Goal: Task Accomplishment & Management: Use online tool/utility

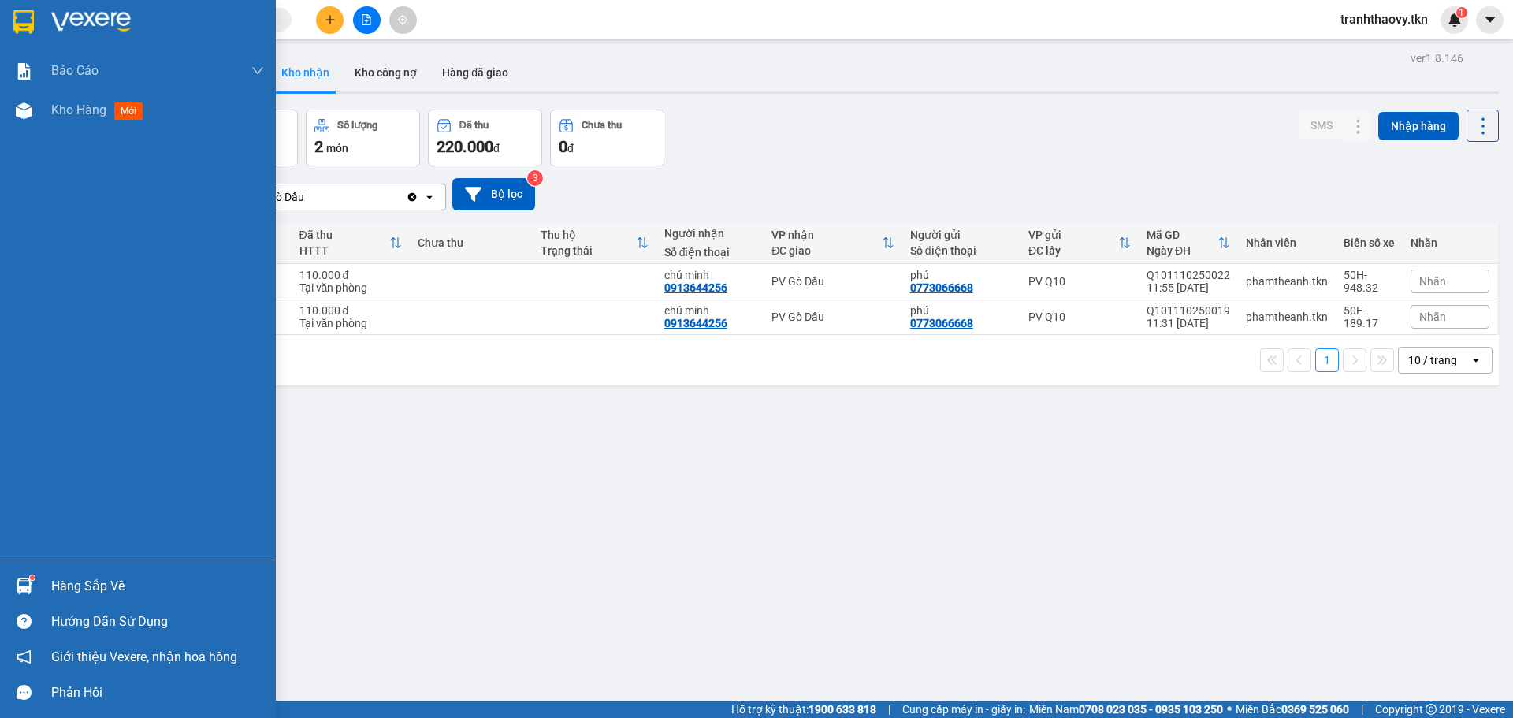
click at [76, 578] on div "Hàng sắp về" at bounding box center [157, 587] width 213 height 24
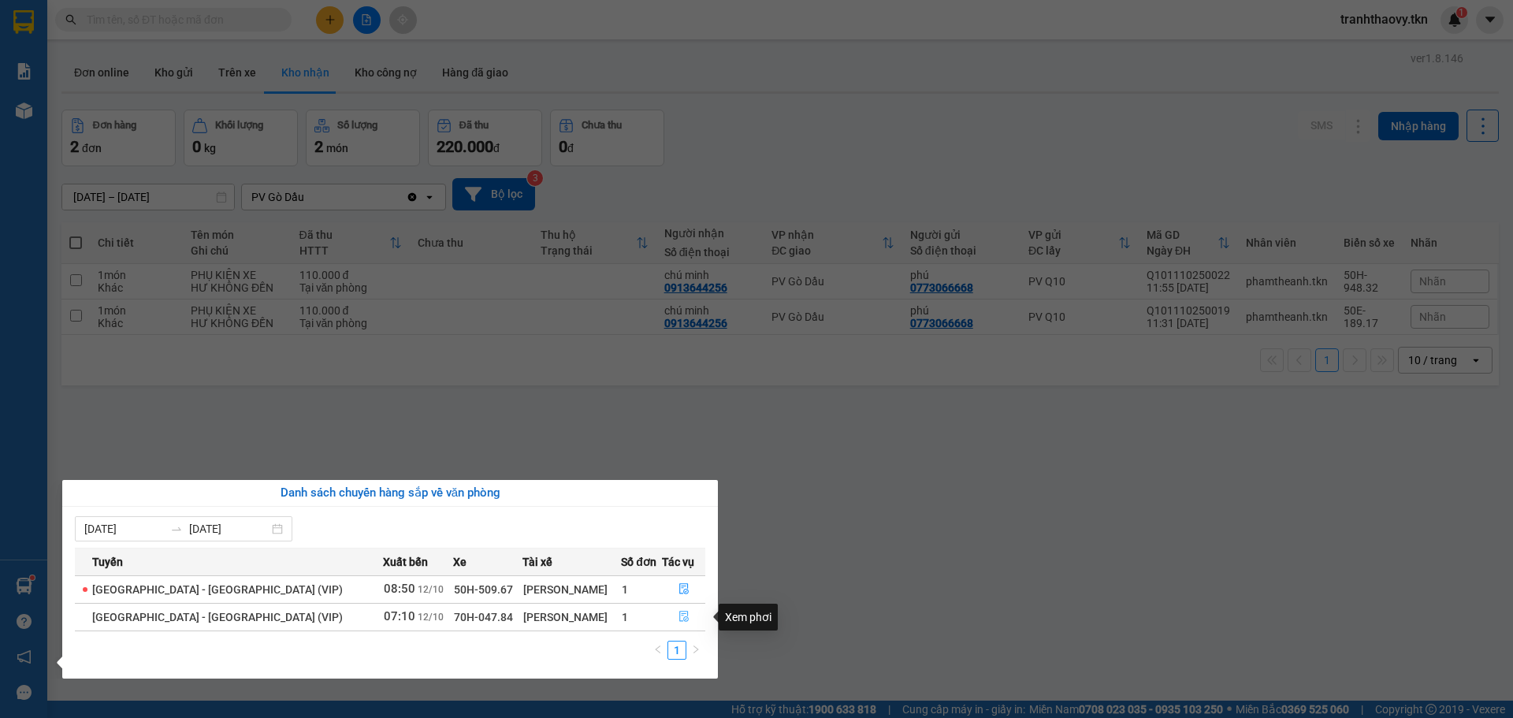
click at [679, 621] on icon "file-done" at bounding box center [683, 617] width 9 height 11
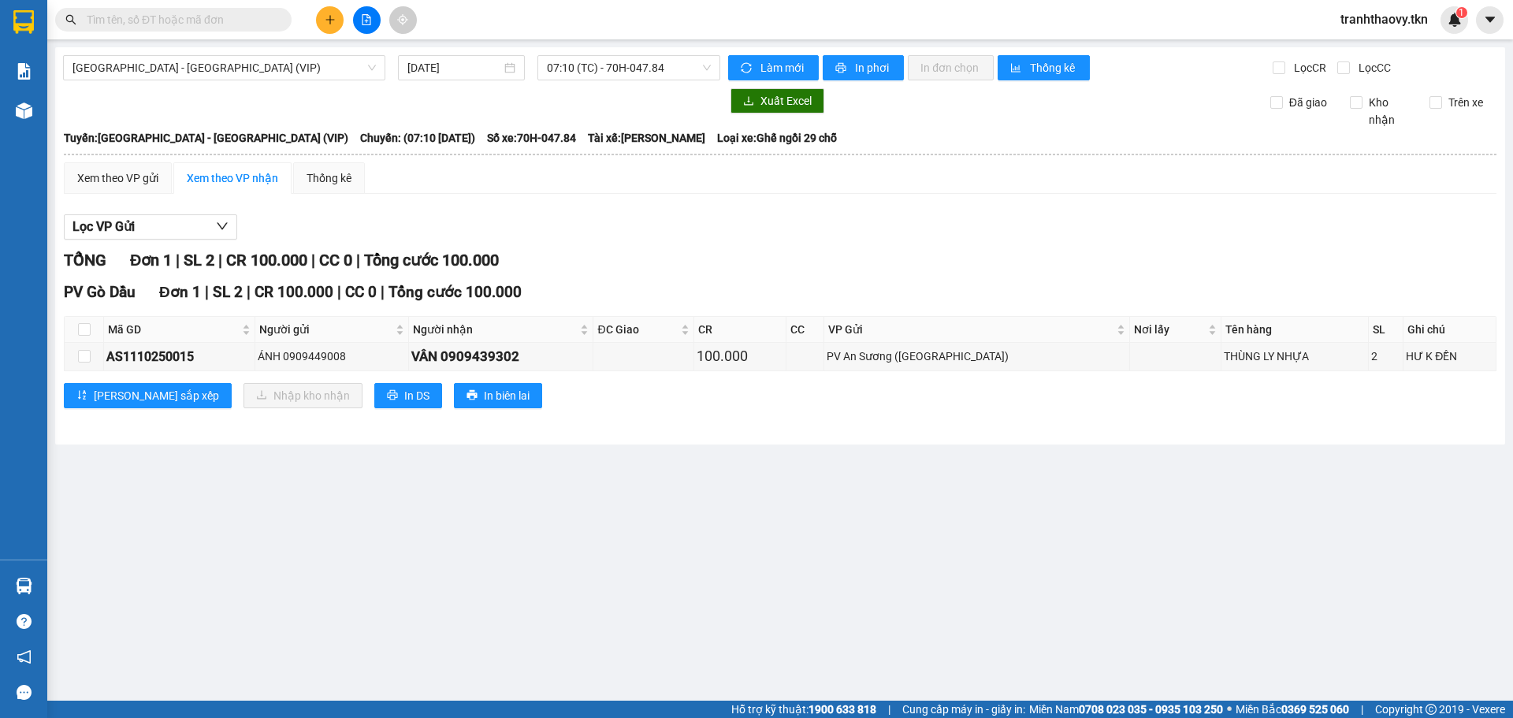
click at [79, 341] on th at bounding box center [84, 330] width 39 height 26
click at [90, 329] on input "checkbox" at bounding box center [84, 329] width 13 height 13
checkbox input "true"
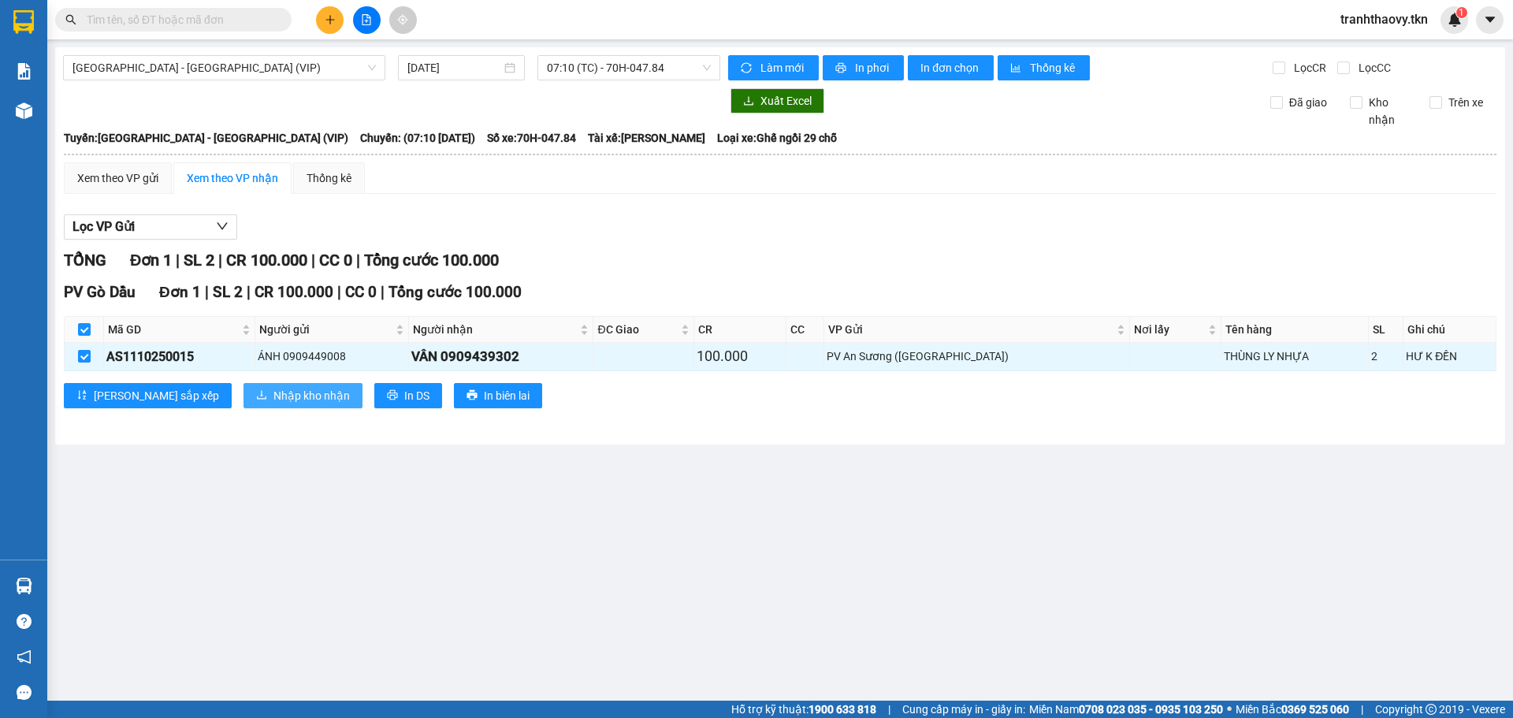
click at [256, 389] on icon "download" at bounding box center [261, 394] width 11 height 11
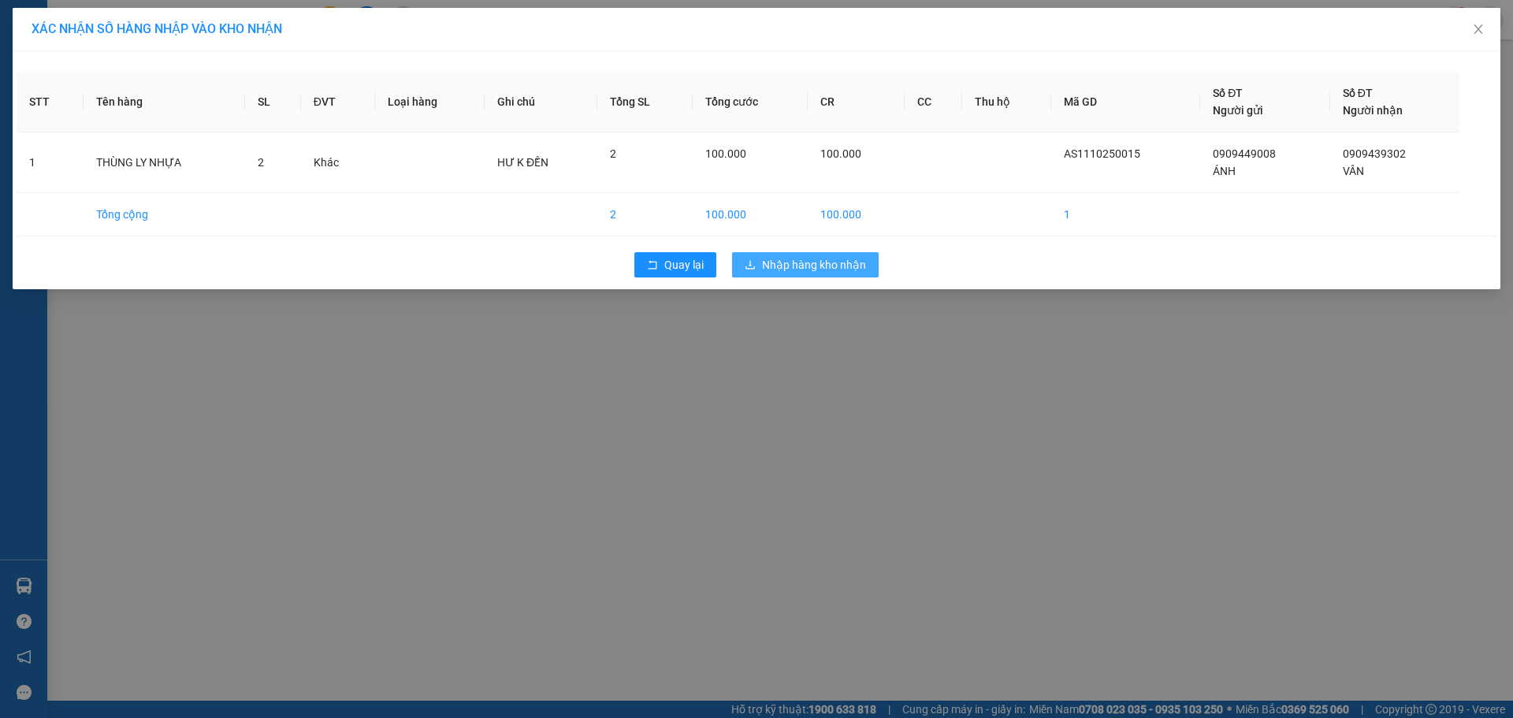
click at [877, 262] on button "Nhập hàng kho nhận" at bounding box center [805, 264] width 147 height 25
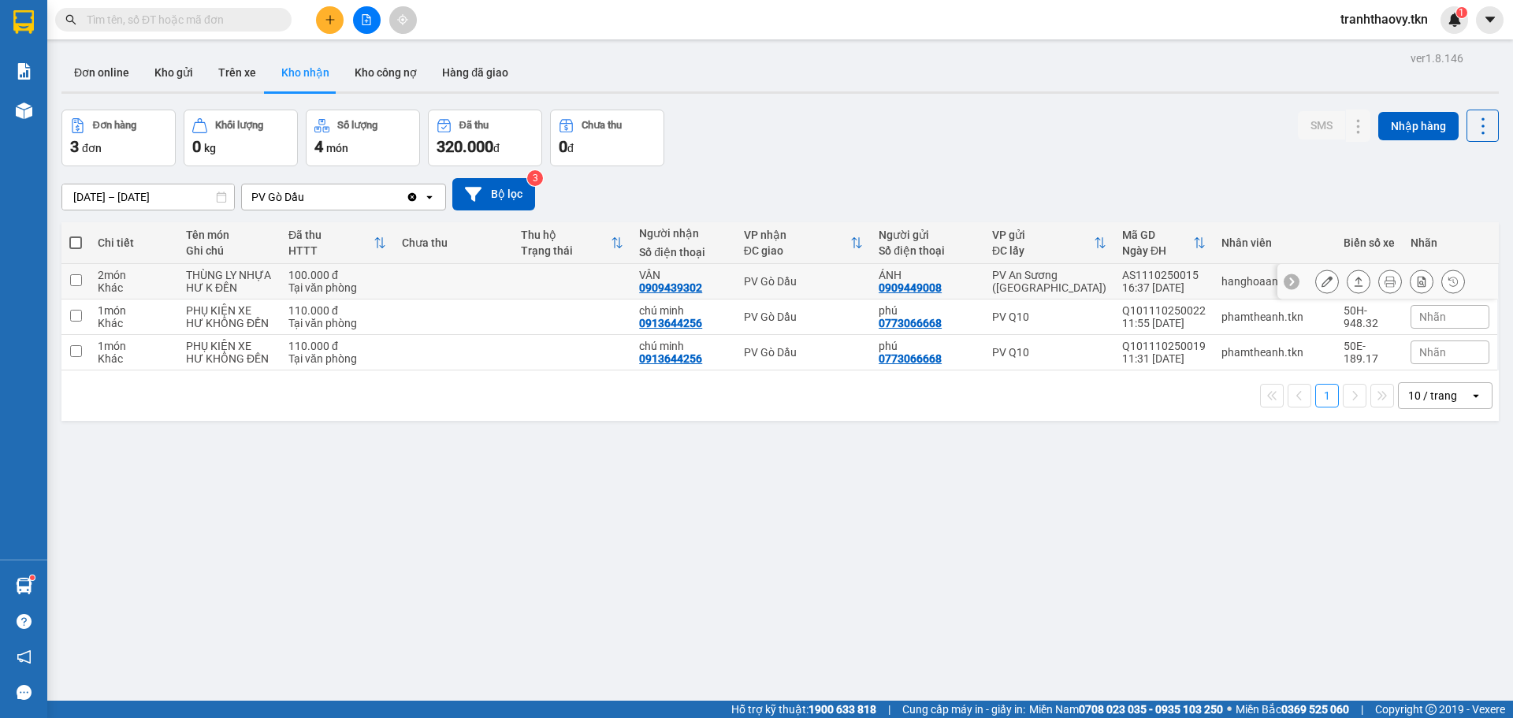
click at [324, 288] on div "Tại văn phòng" at bounding box center [338, 287] width 98 height 13
checkbox input "true"
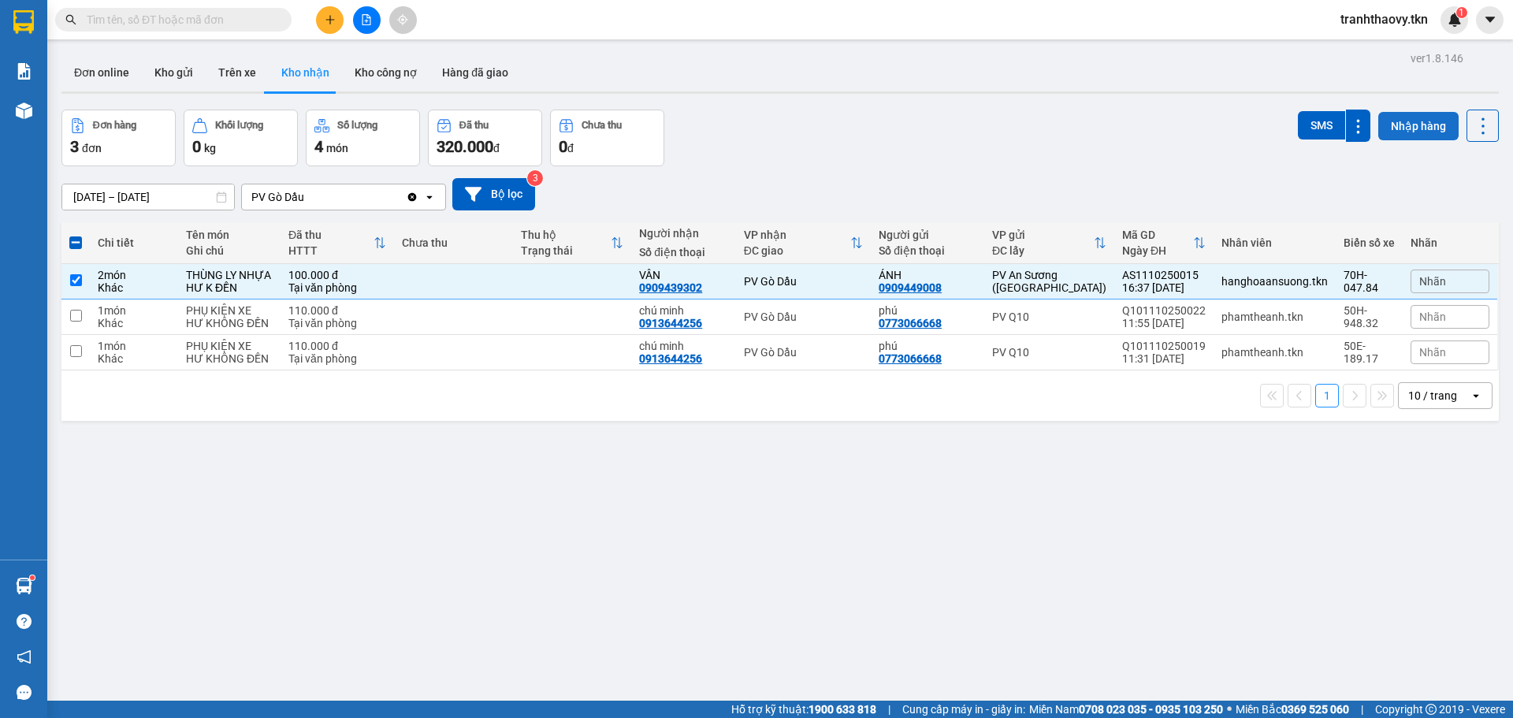
click at [1409, 123] on button "Nhập hàng" at bounding box center [1419, 126] width 80 height 28
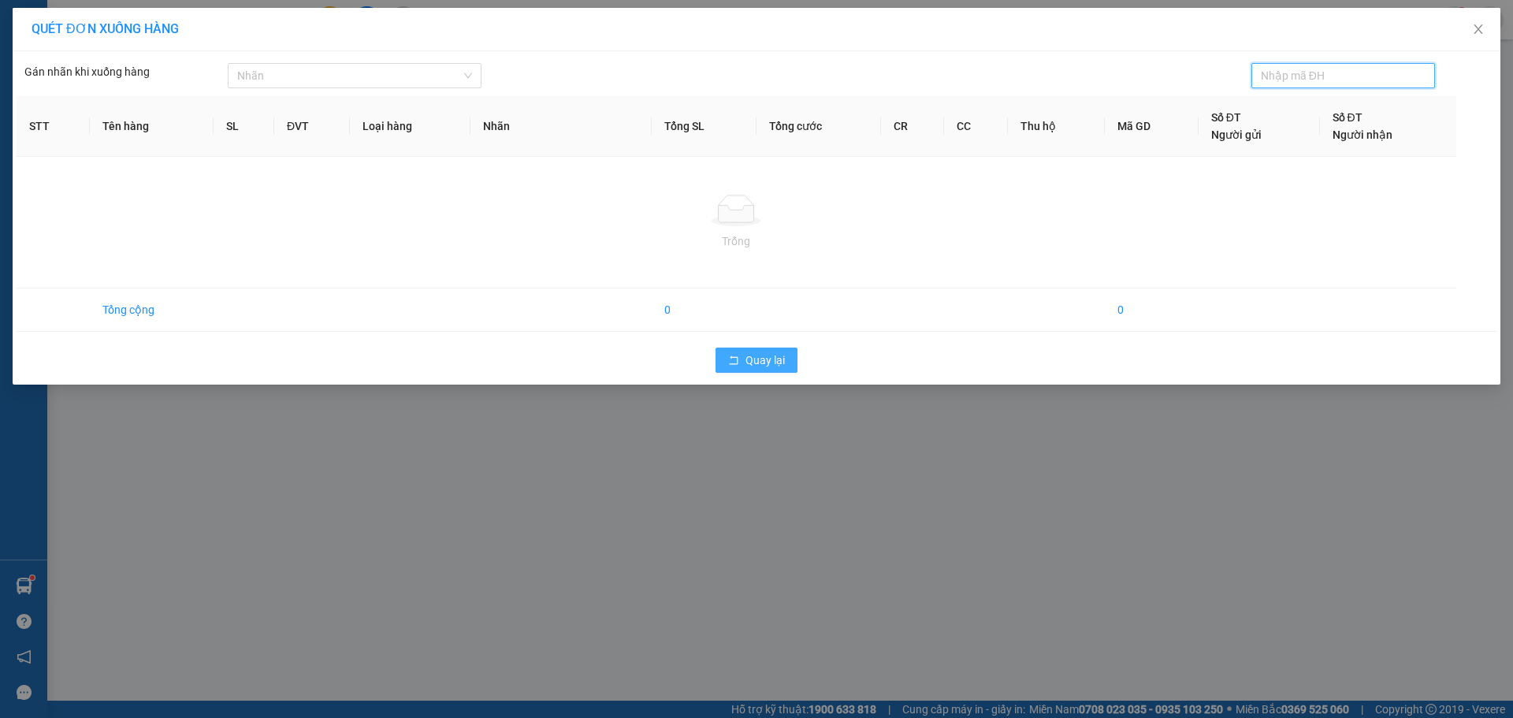
click at [750, 370] on button "Quay lại" at bounding box center [757, 360] width 82 height 25
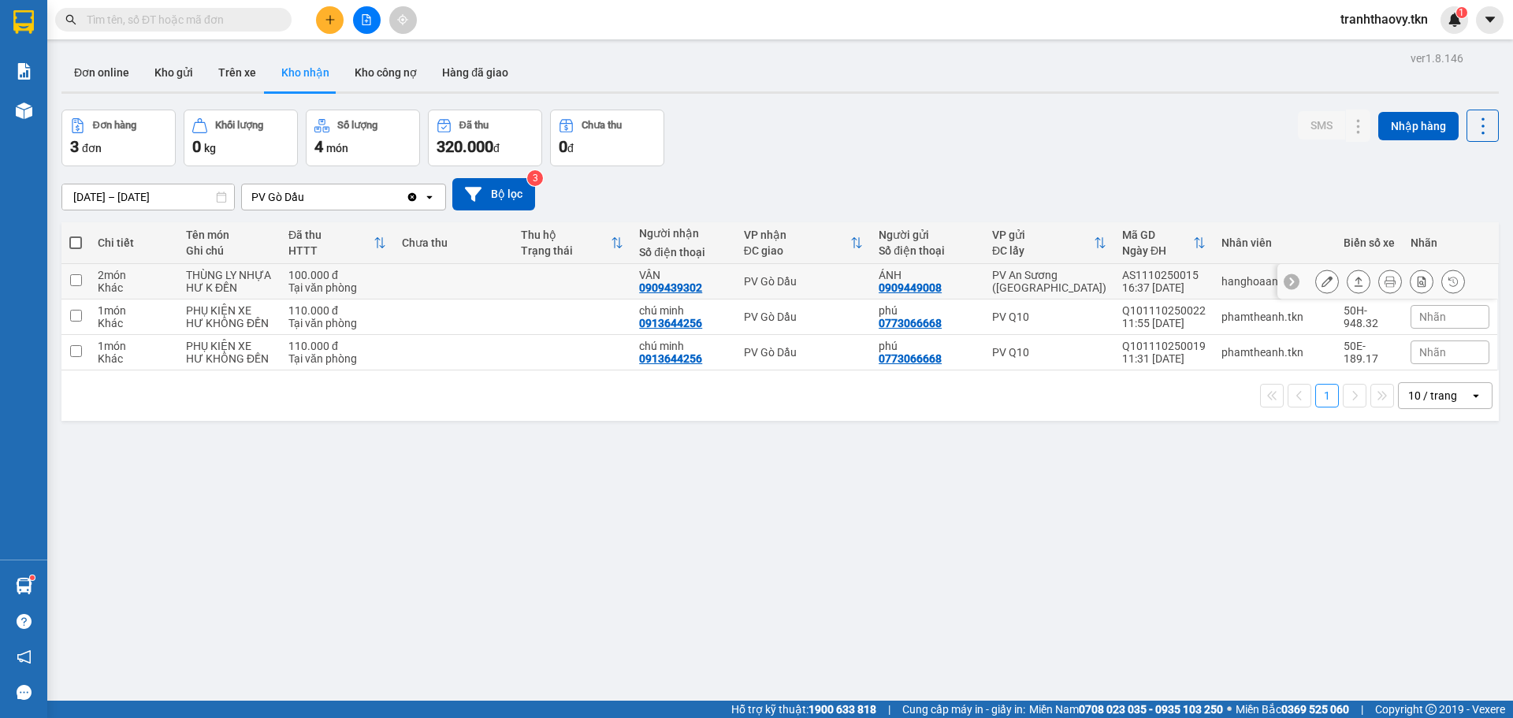
click at [81, 296] on td at bounding box center [75, 281] width 28 height 35
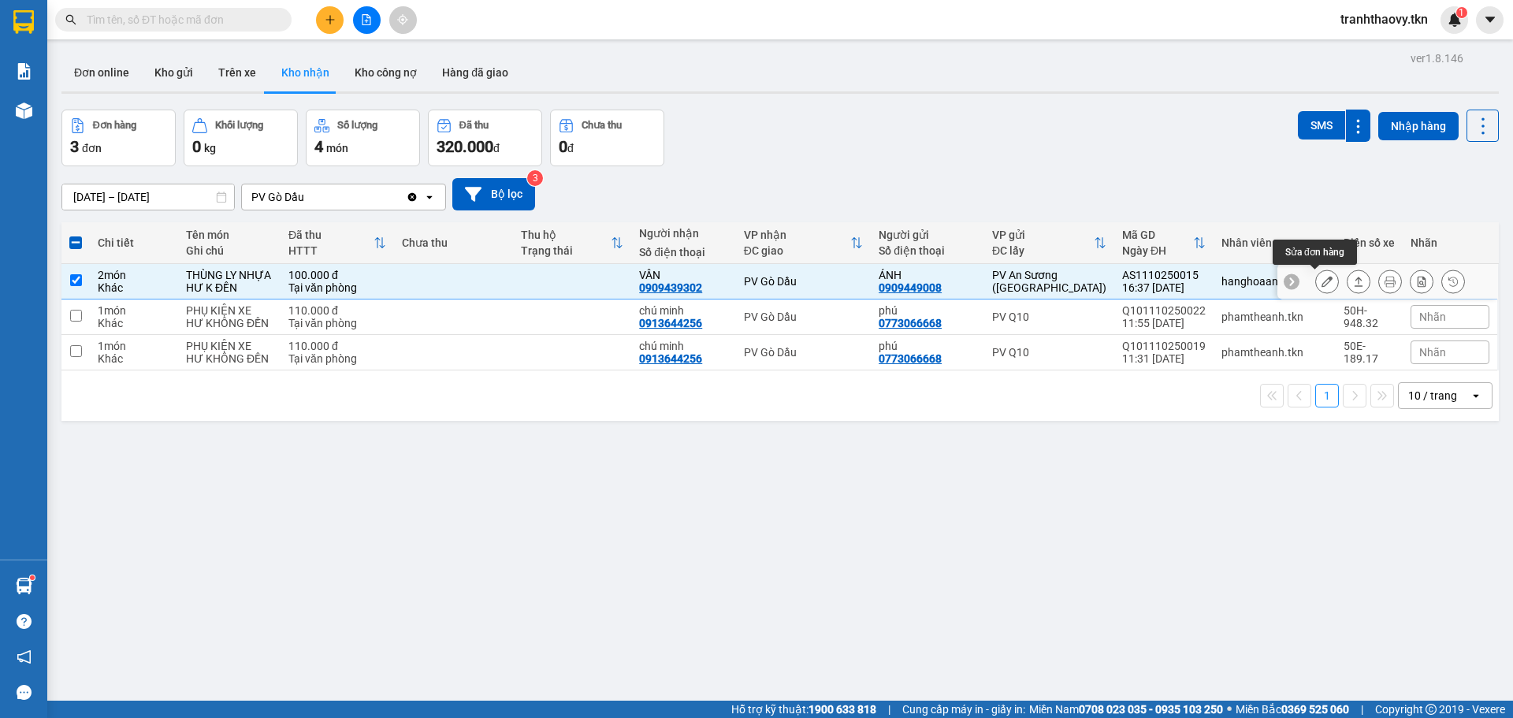
click at [1331, 280] on div at bounding box center [1391, 282] width 150 height 24
click at [1353, 281] on icon at bounding box center [1358, 281] width 11 height 11
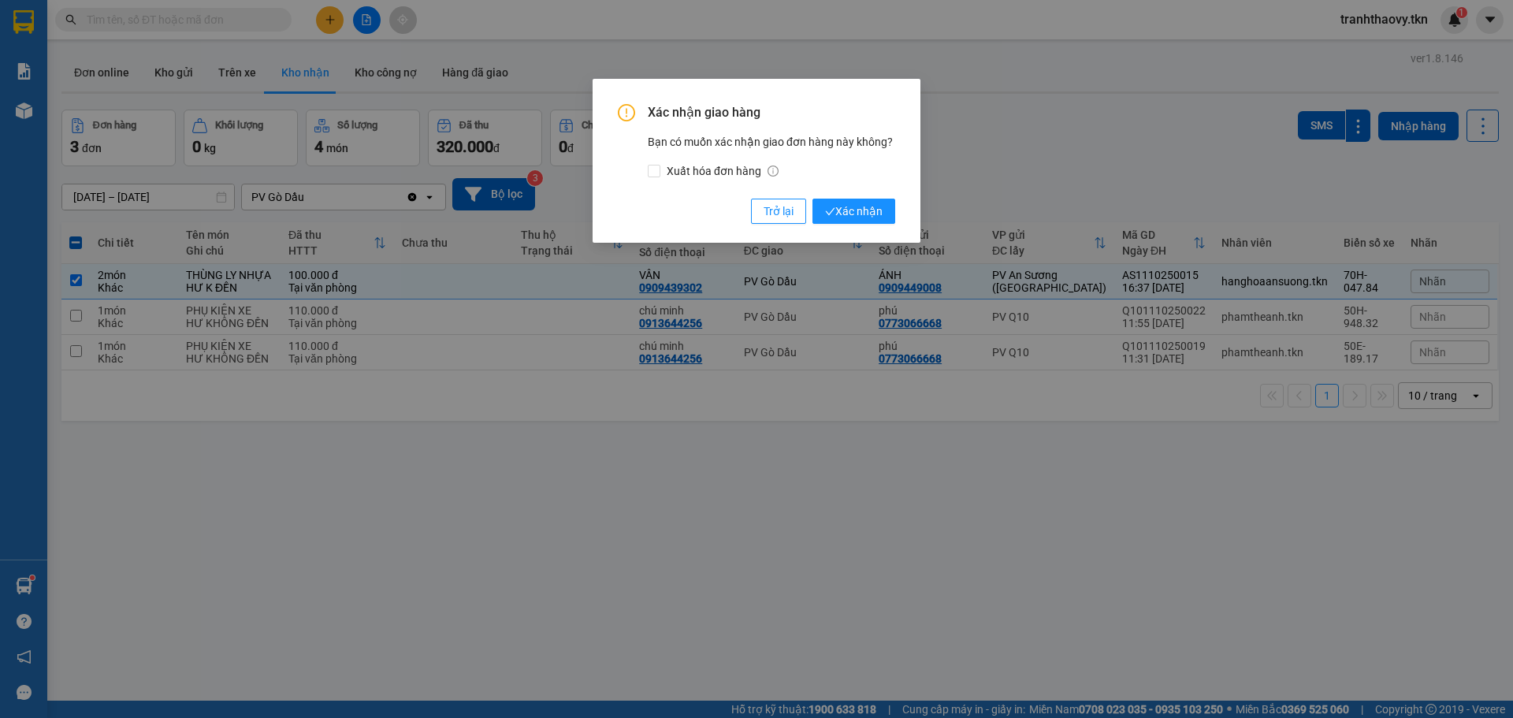
click at [867, 227] on div "Xác nhận giao hàng Bạn có muốn xác nhận giao đơn hàng này không? Xuất hóa đơn h…" at bounding box center [757, 161] width 328 height 164
click at [868, 219] on span "Xác nhận" at bounding box center [854, 211] width 58 height 17
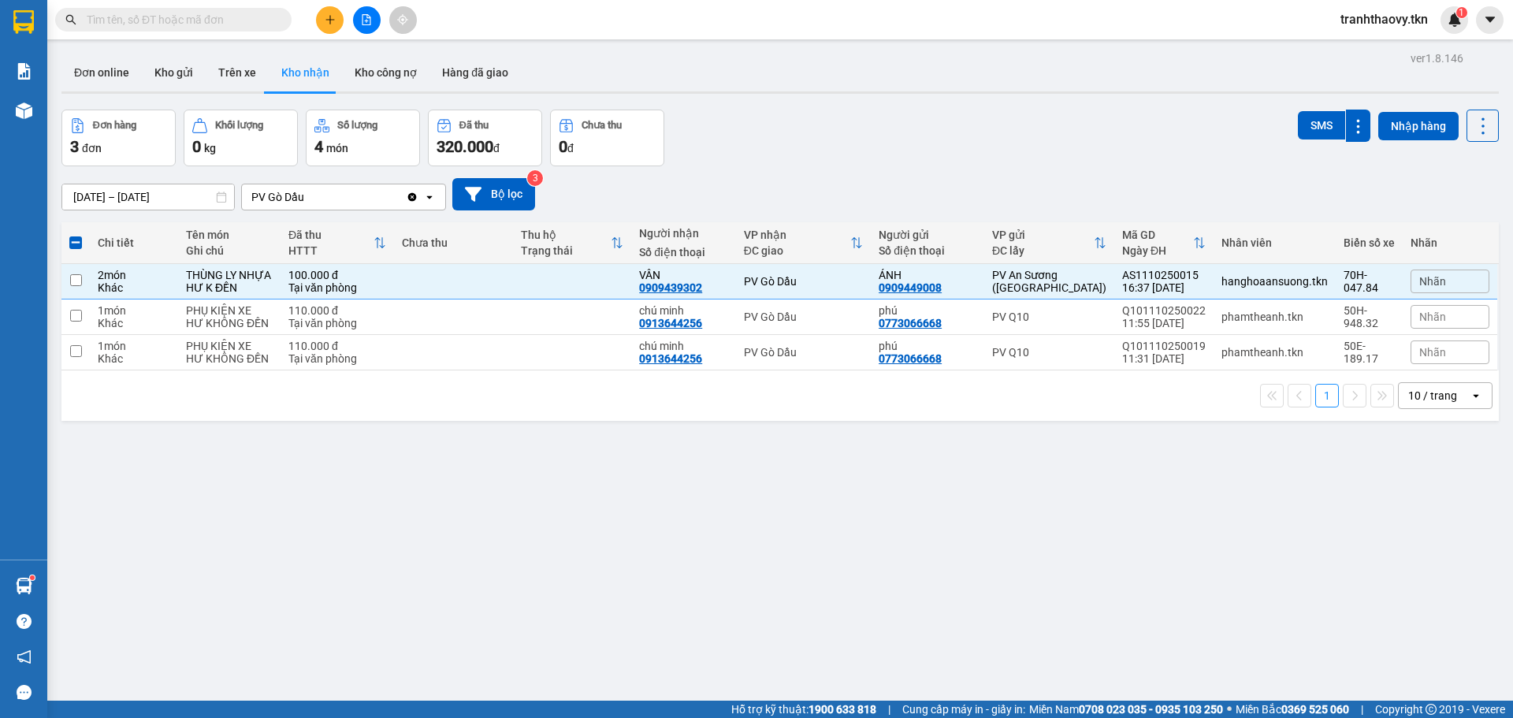
checkbox input "false"
